Goal: Information Seeking & Learning: Learn about a topic

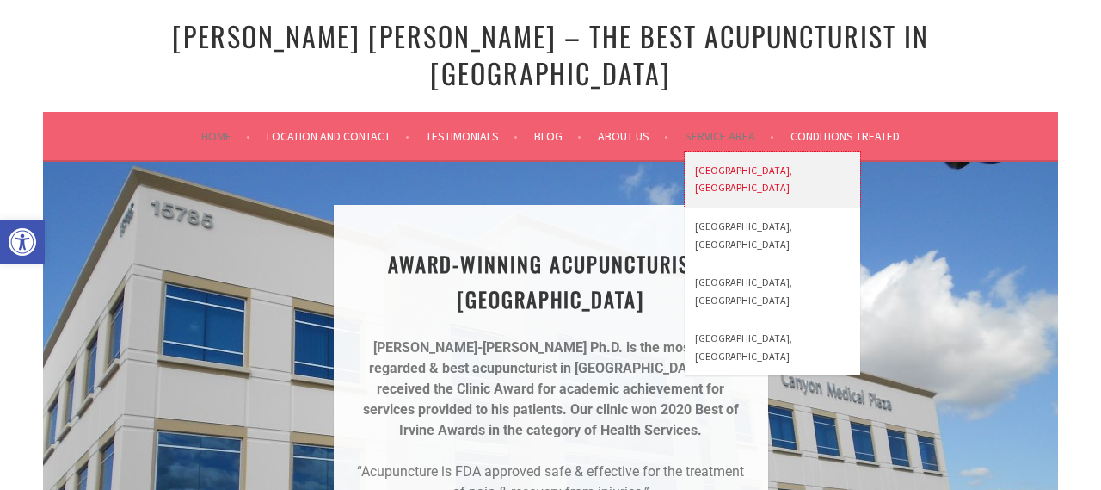
click at [736, 151] on link "[GEOGRAPHIC_DATA], [GEOGRAPHIC_DATA]" at bounding box center [773, 179] width 176 height 56
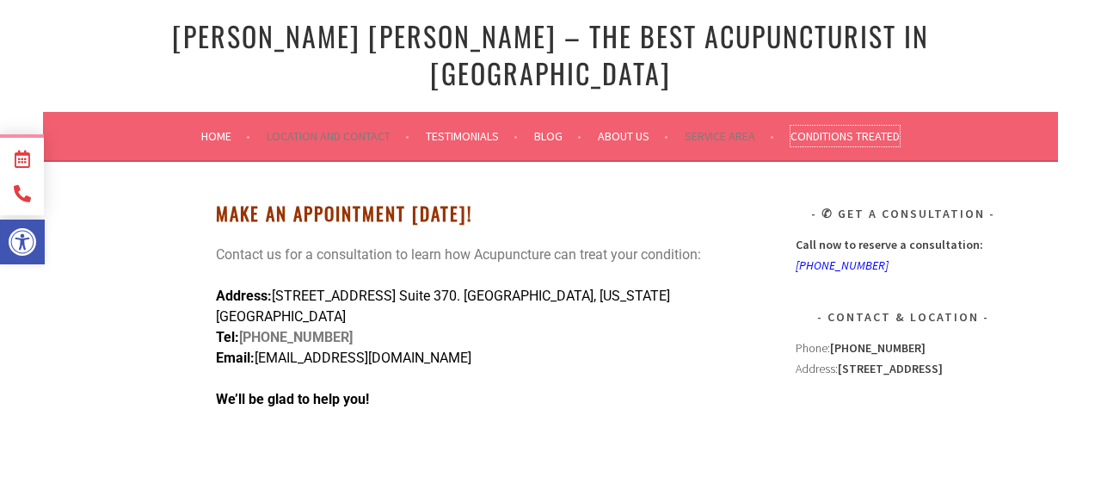
click at [819, 126] on link "Conditions Treated" at bounding box center [845, 136] width 109 height 21
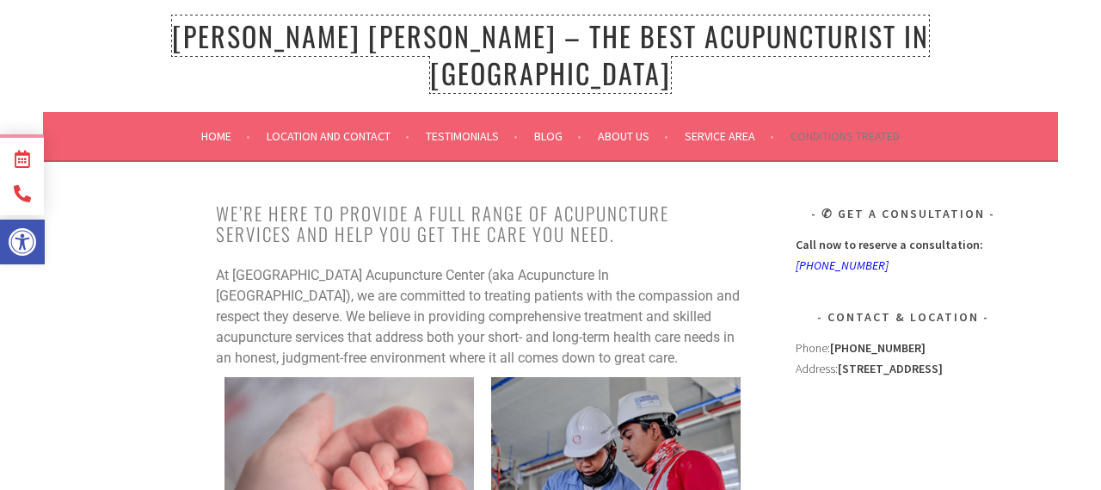
drag, startPoint x: 212, startPoint y: 36, endPoint x: 172, endPoint y: 32, distance: 40.7
click at [173, 33] on h1 "[PERSON_NAME] [PERSON_NAME] – The Best Acupuncturist In [GEOGRAPHIC_DATA]" at bounding box center [550, 54] width 921 height 73
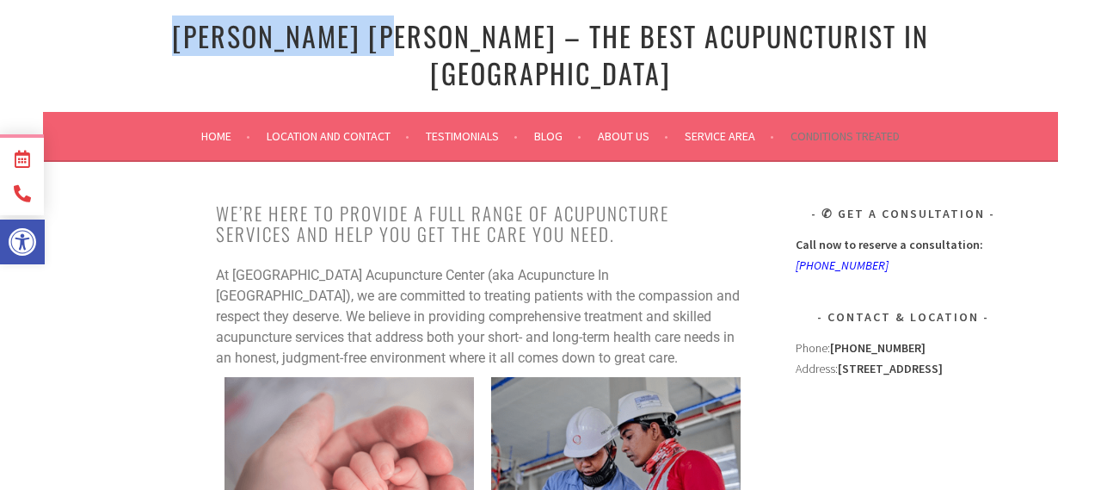
drag, startPoint x: 188, startPoint y: 34, endPoint x: 425, endPoint y: 39, distance: 237.5
click at [425, 39] on h1 "[PERSON_NAME] [PERSON_NAME] – The Best Acupuncturist In [GEOGRAPHIC_DATA]" at bounding box center [550, 54] width 921 height 73
copy link "[PERSON_NAME] [PERSON_NAME]"
